Goal: Transaction & Acquisition: Book appointment/travel/reservation

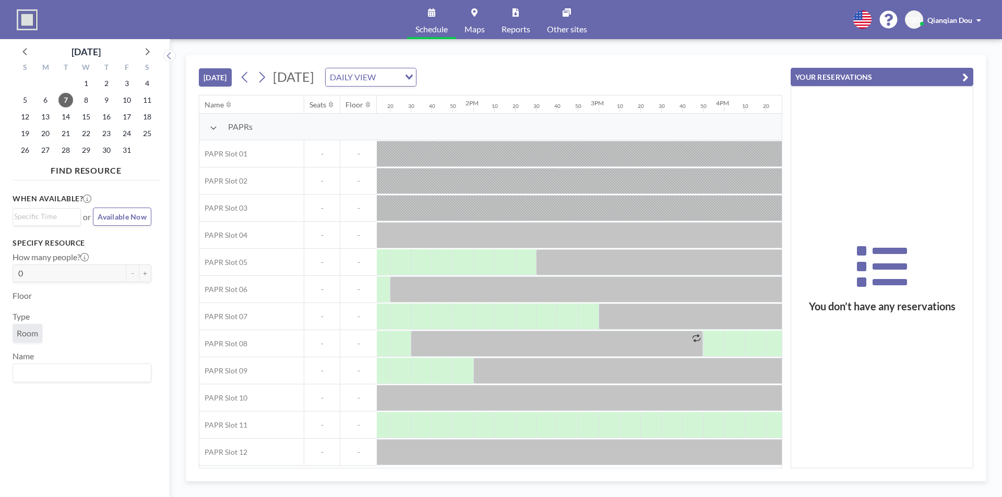
scroll to position [0, 1662]
click at [596, 473] on div "[DATE] [DATE] DAILY VIEW Loading... Name Seats Floor 12AM 10 20 30 40 50 1AM 10…" at bounding box center [586, 268] width 800 height 427
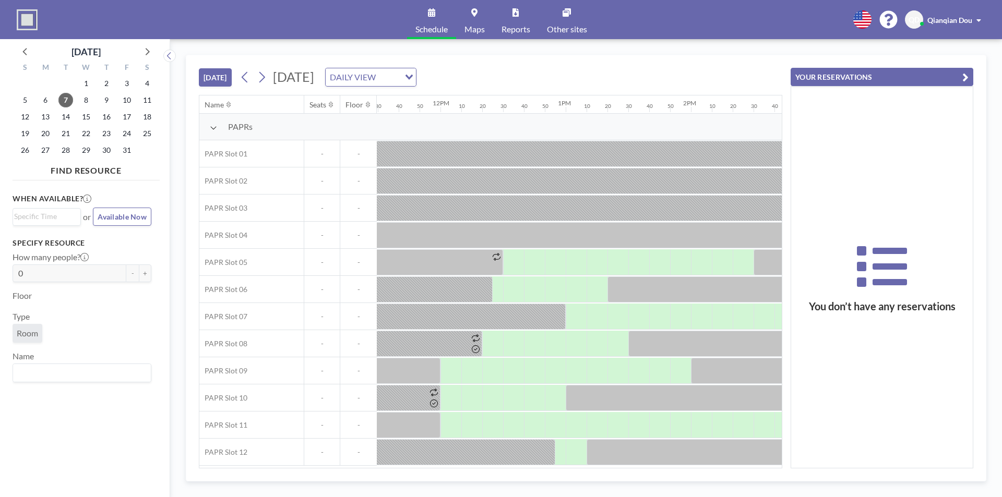
scroll to position [0, 1495]
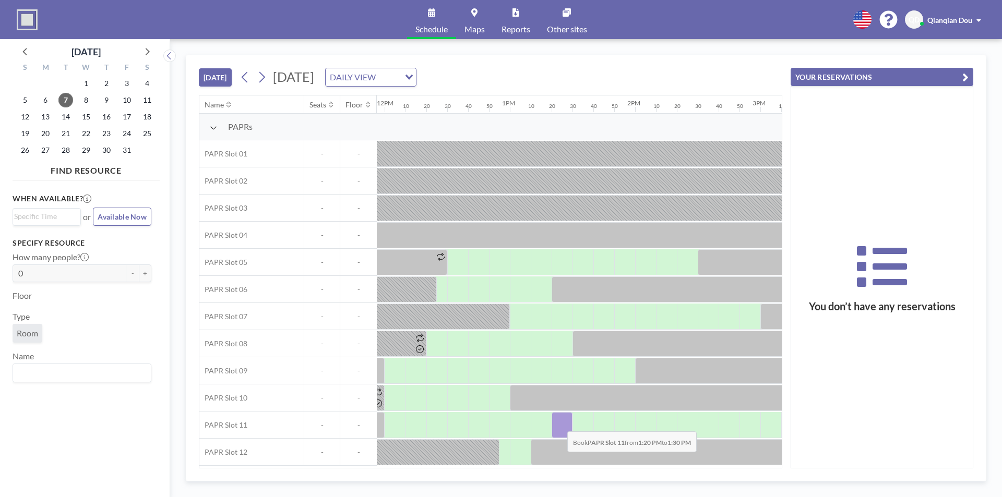
click at [559, 424] on div at bounding box center [561, 425] width 21 height 26
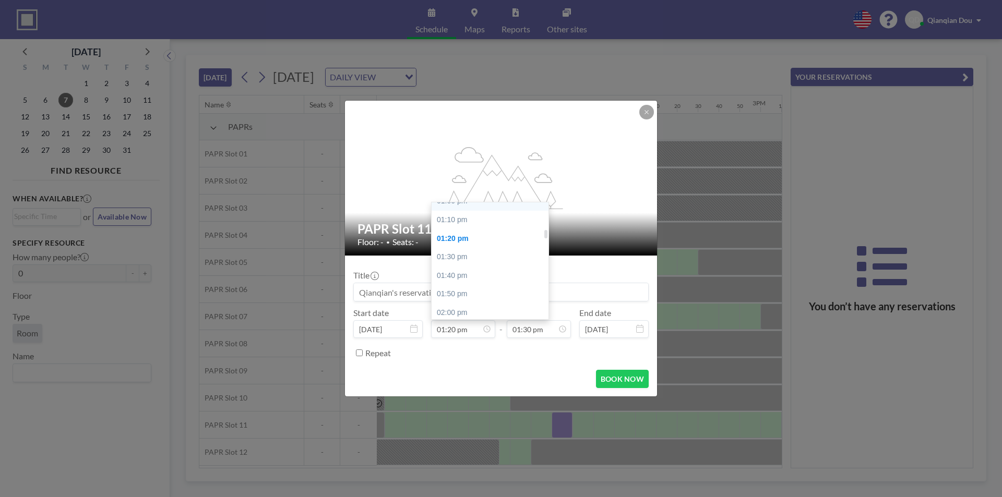
scroll to position [375, 0]
click at [465, 231] on div "01:00 pm" at bounding box center [492, 226] width 122 height 19
type input "01:00 pm"
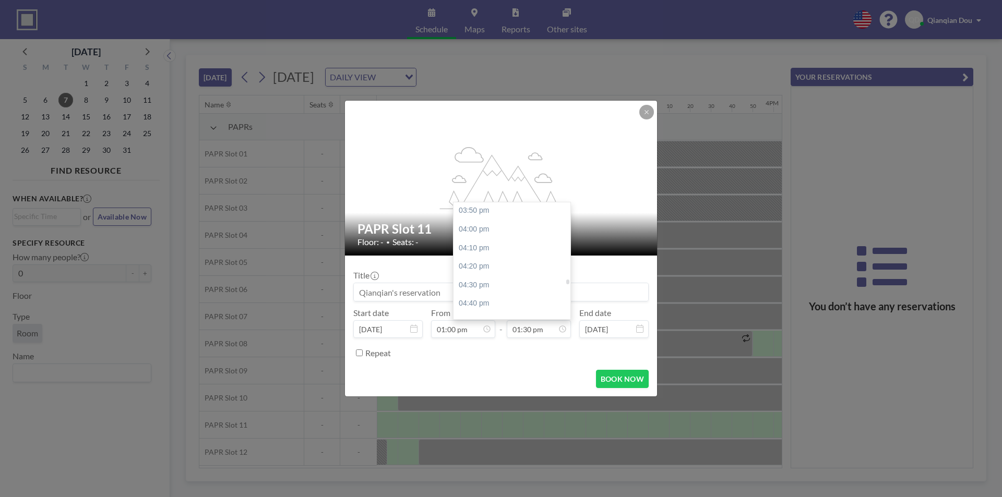
scroll to position [1817, 0]
click at [503, 285] on div "05:00 pm" at bounding box center [514, 289] width 122 height 19
type input "05:00 pm"
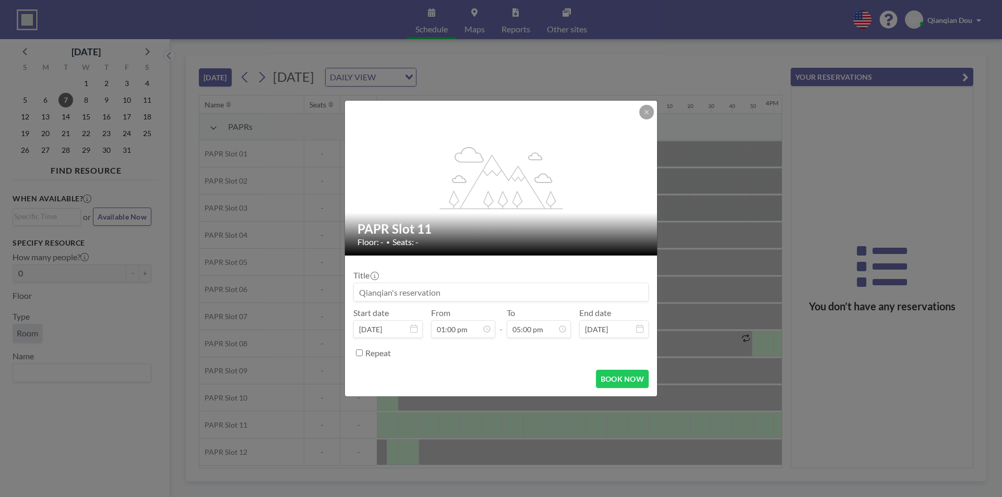
scroll to position [1894, 0]
click at [622, 378] on button "BOOK NOW" at bounding box center [622, 379] width 53 height 18
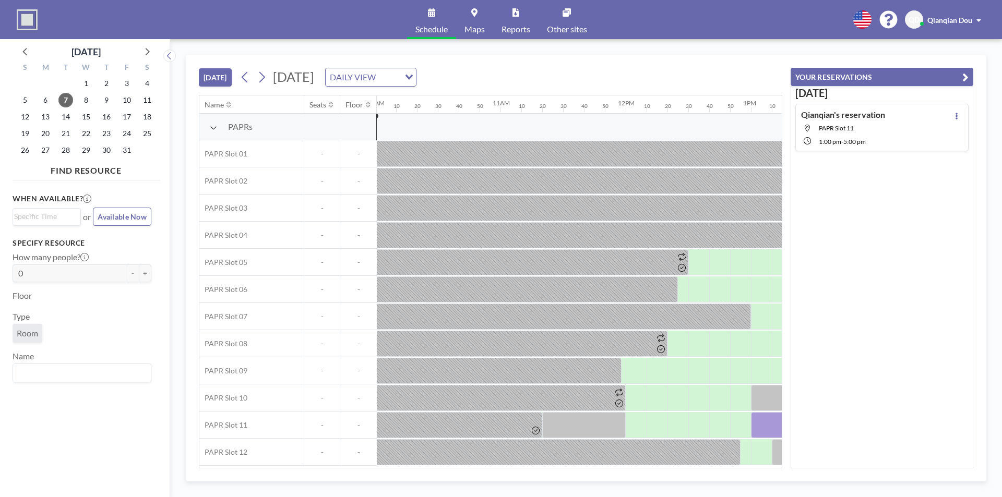
scroll to position [0, 1248]
